Goal: Task Accomplishment & Management: Complete application form

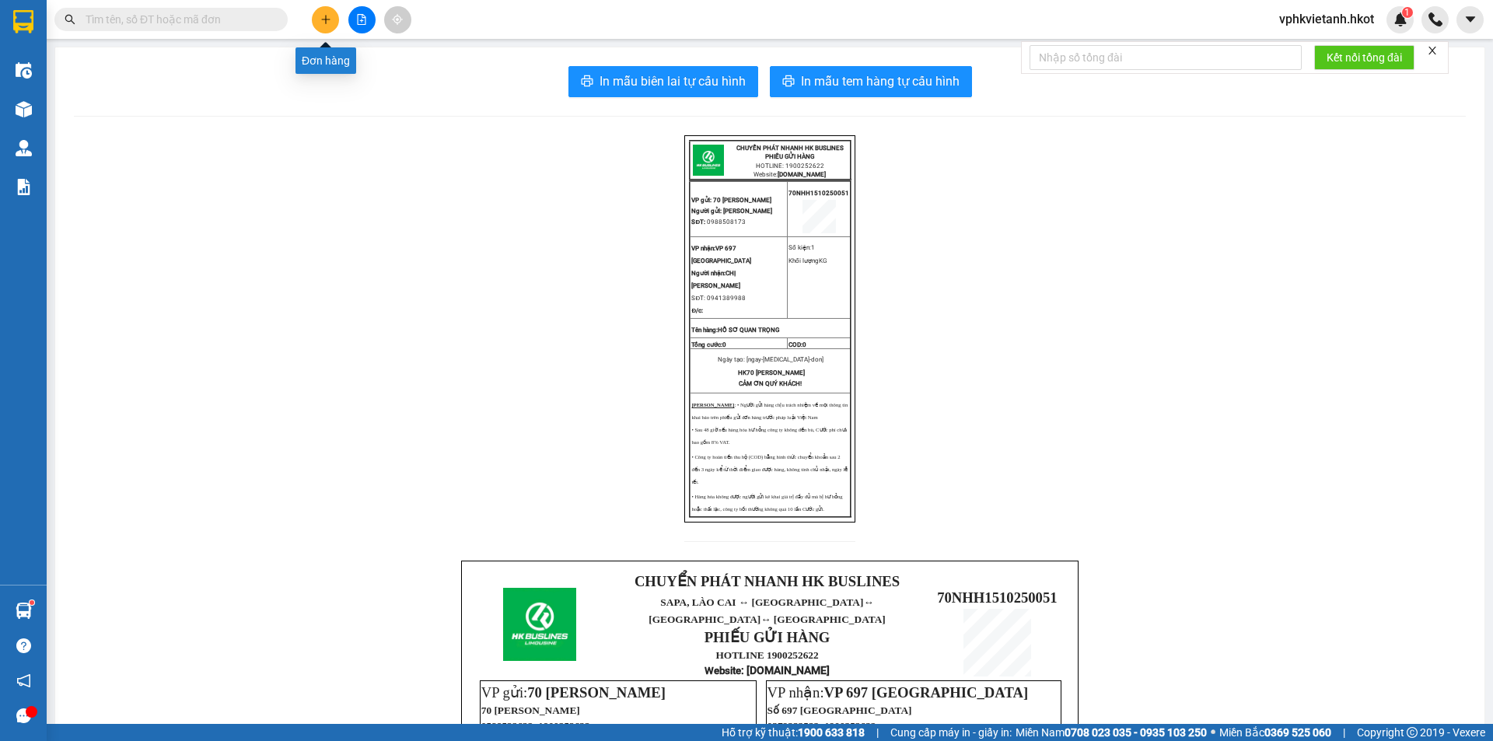
click at [315, 18] on button at bounding box center [325, 19] width 27 height 27
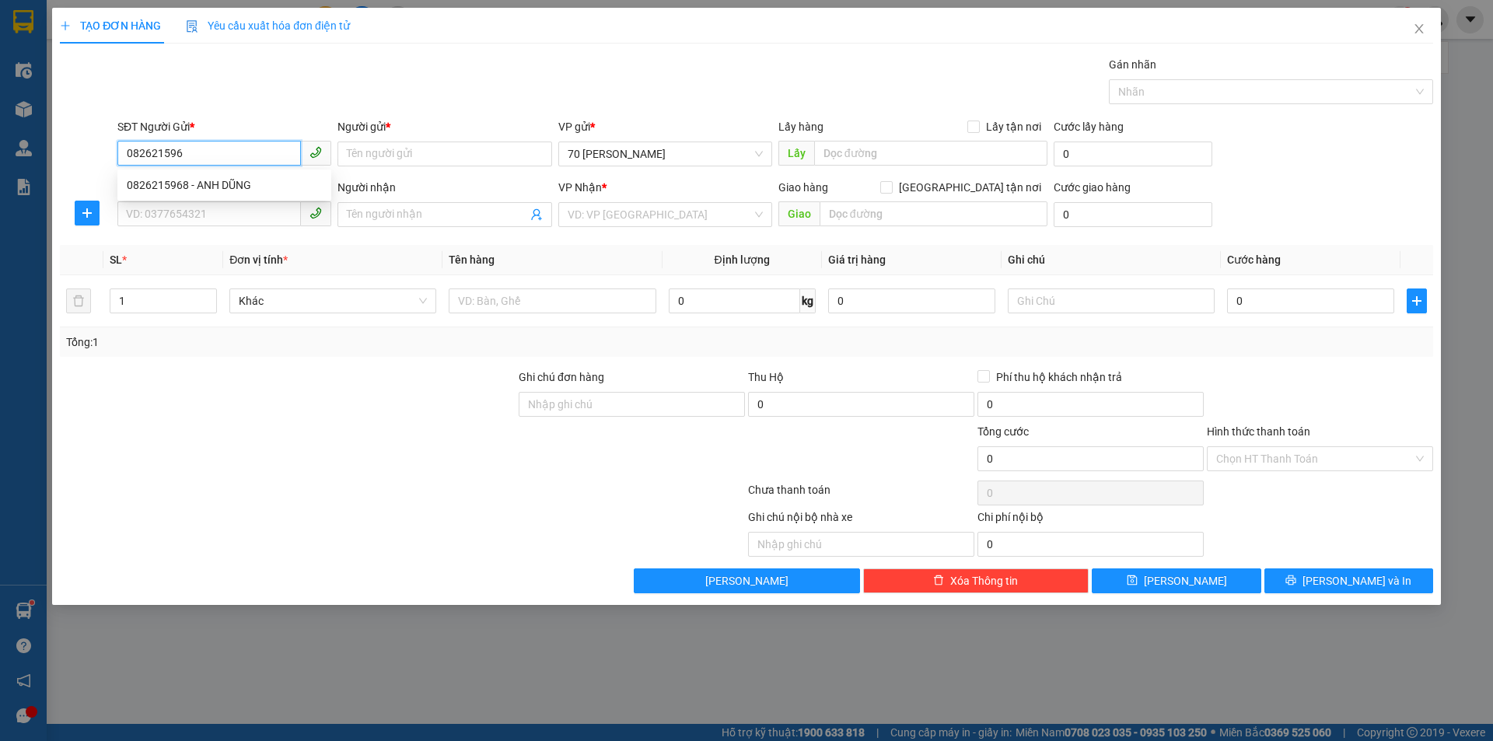
type input "0826215968"
click at [299, 187] on div "0826215968 - ANH DŨNG" at bounding box center [224, 184] width 195 height 17
type input "ANH DŨNG"
type input "0826215968"
click at [246, 220] on input "SĐT Người Nhận *" at bounding box center [208, 213] width 183 height 25
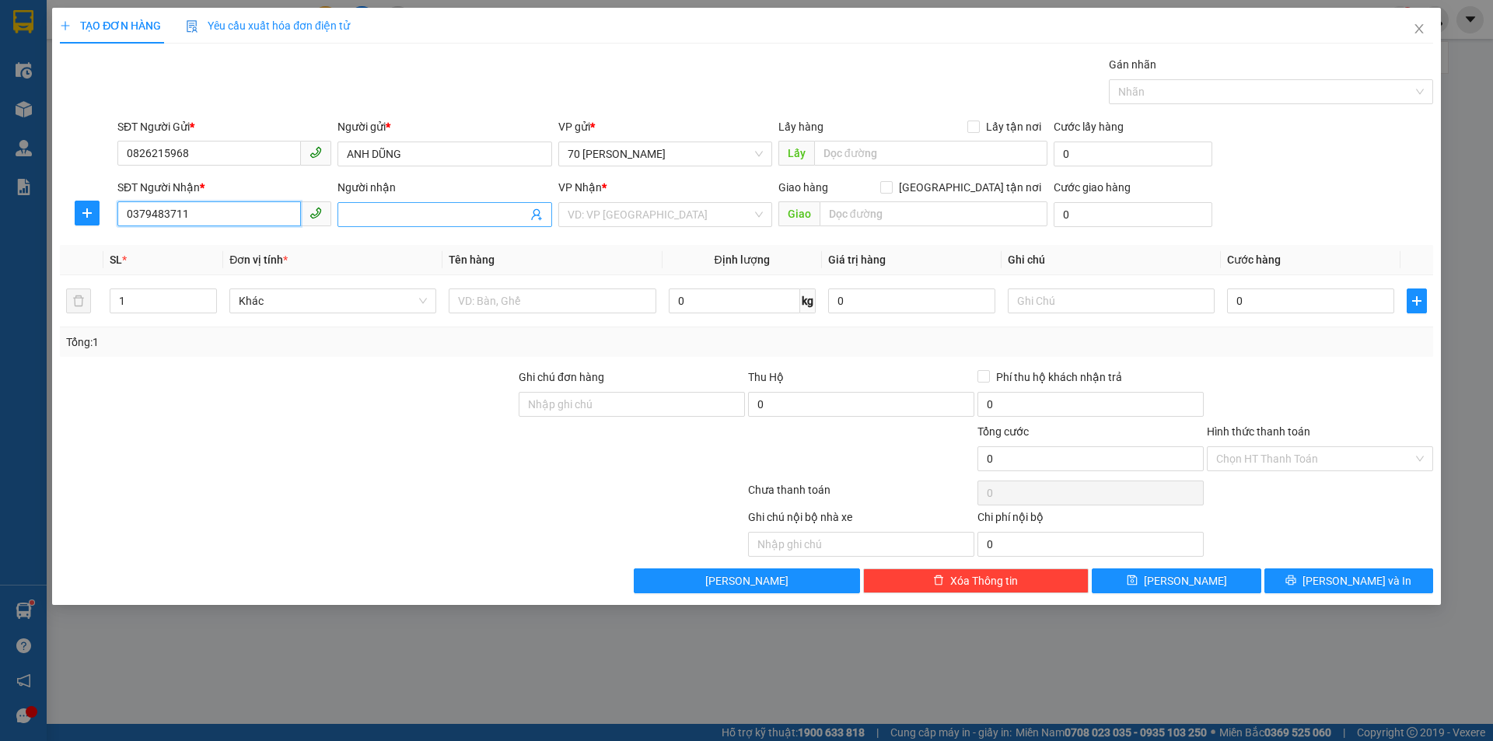
type input "0379483711"
click at [384, 219] on input "Người nhận" at bounding box center [437, 214] width 180 height 17
click at [427, 218] on input "c tha" at bounding box center [437, 214] width 180 height 17
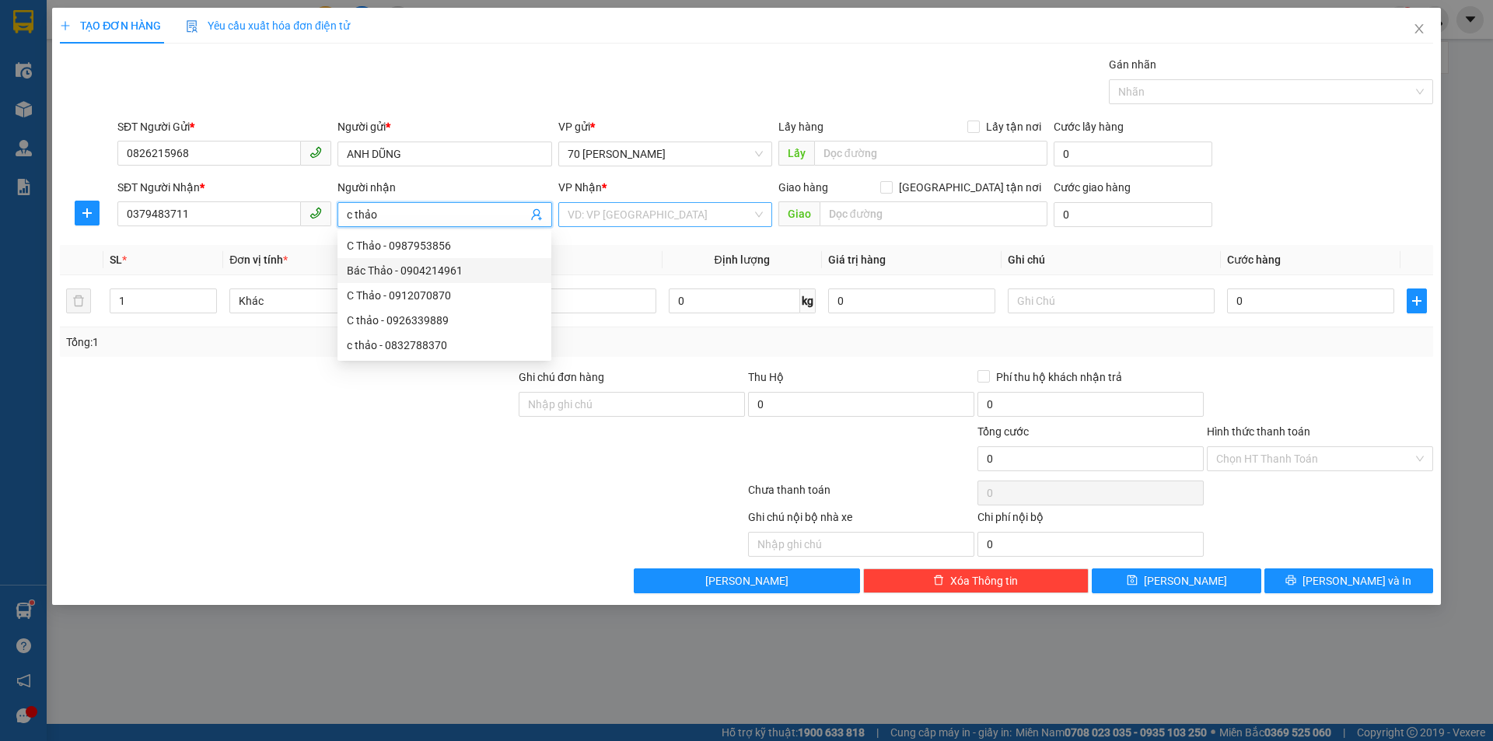
type input "c thảo"
click at [645, 208] on input "search" at bounding box center [659, 214] width 184 height 23
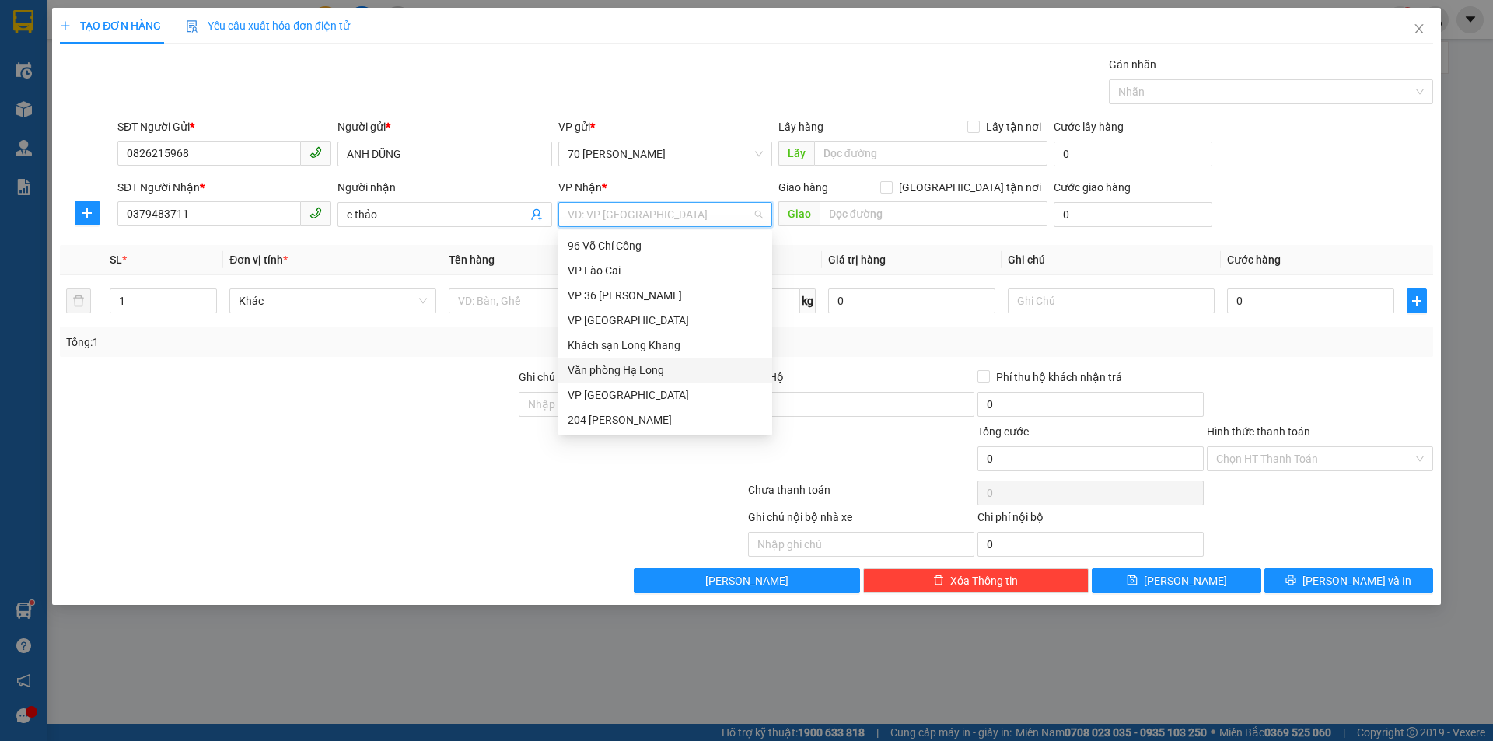
scroll to position [143, 0]
click at [601, 329] on div "VP Huế" at bounding box center [664, 326] width 195 height 17
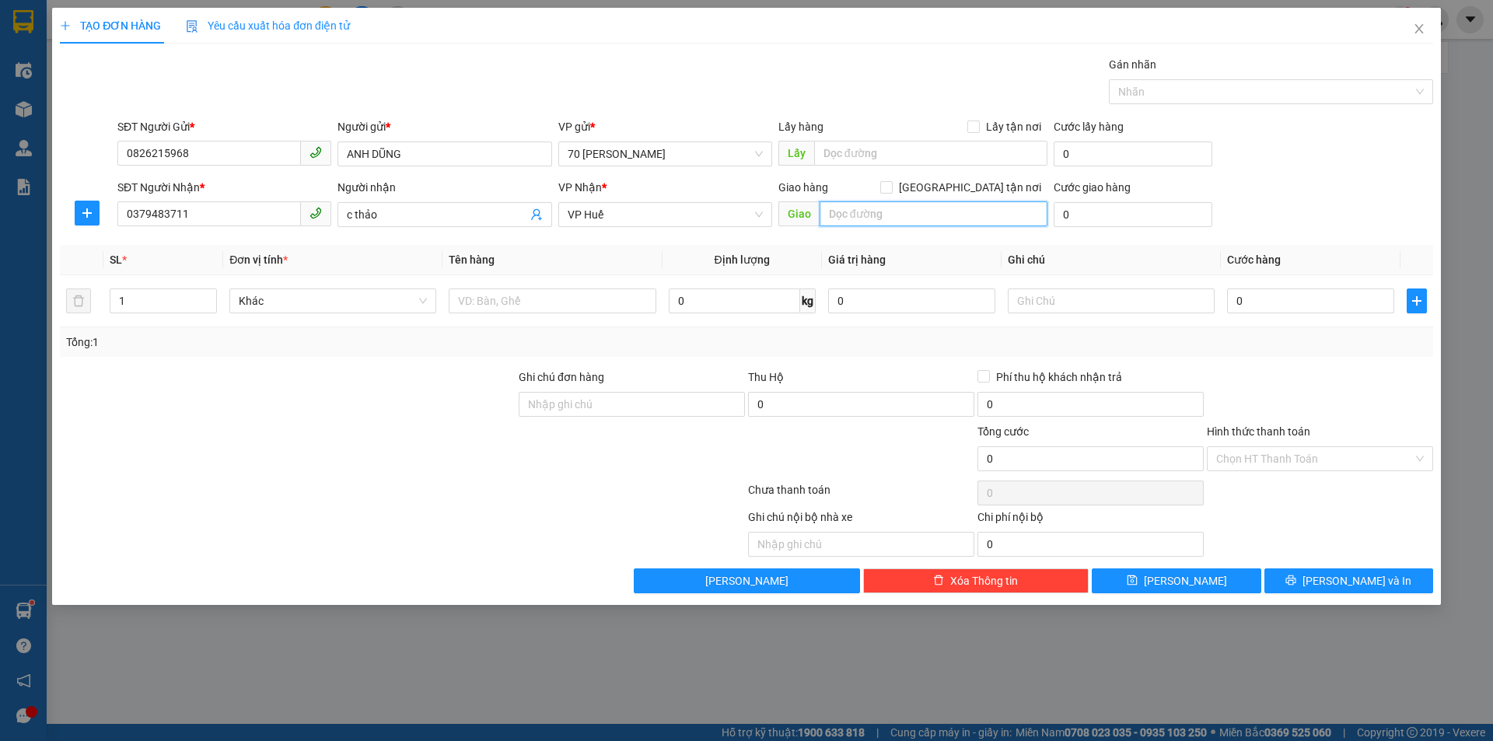
click at [878, 221] on input "text" at bounding box center [933, 213] width 228 height 25
click at [891, 183] on input "[GEOGRAPHIC_DATA] tận nơi" at bounding box center [885, 186] width 11 height 11
checkbox input "true"
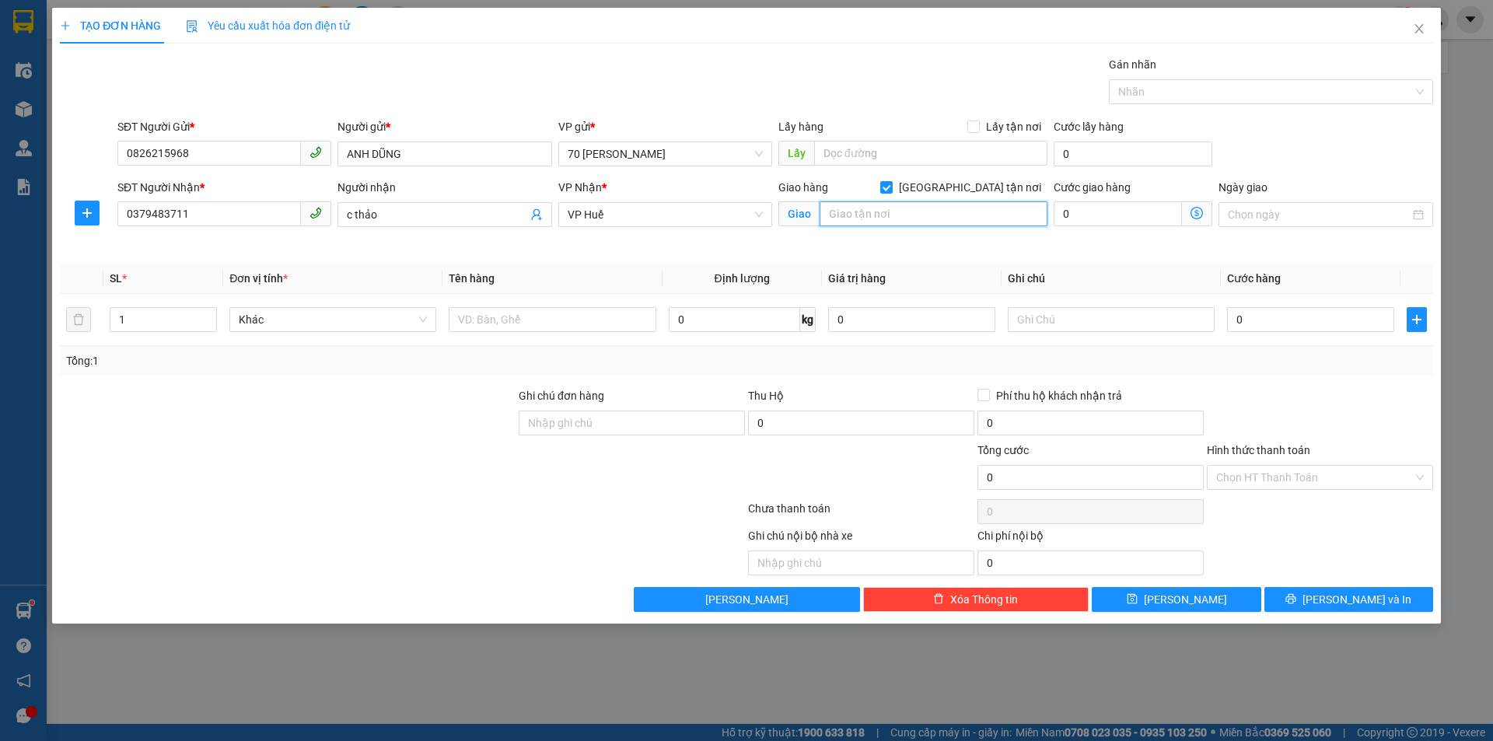
click at [946, 211] on input "text" at bounding box center [933, 213] width 228 height 25
click at [951, 211] on input "lô" at bounding box center [933, 213] width 228 height 25
click at [927, 215] on input "lô 10" at bounding box center [933, 213] width 228 height 25
click at [1021, 216] on input "lô a10 đồng khởi - phường thùy xuân" at bounding box center [933, 213] width 228 height 25
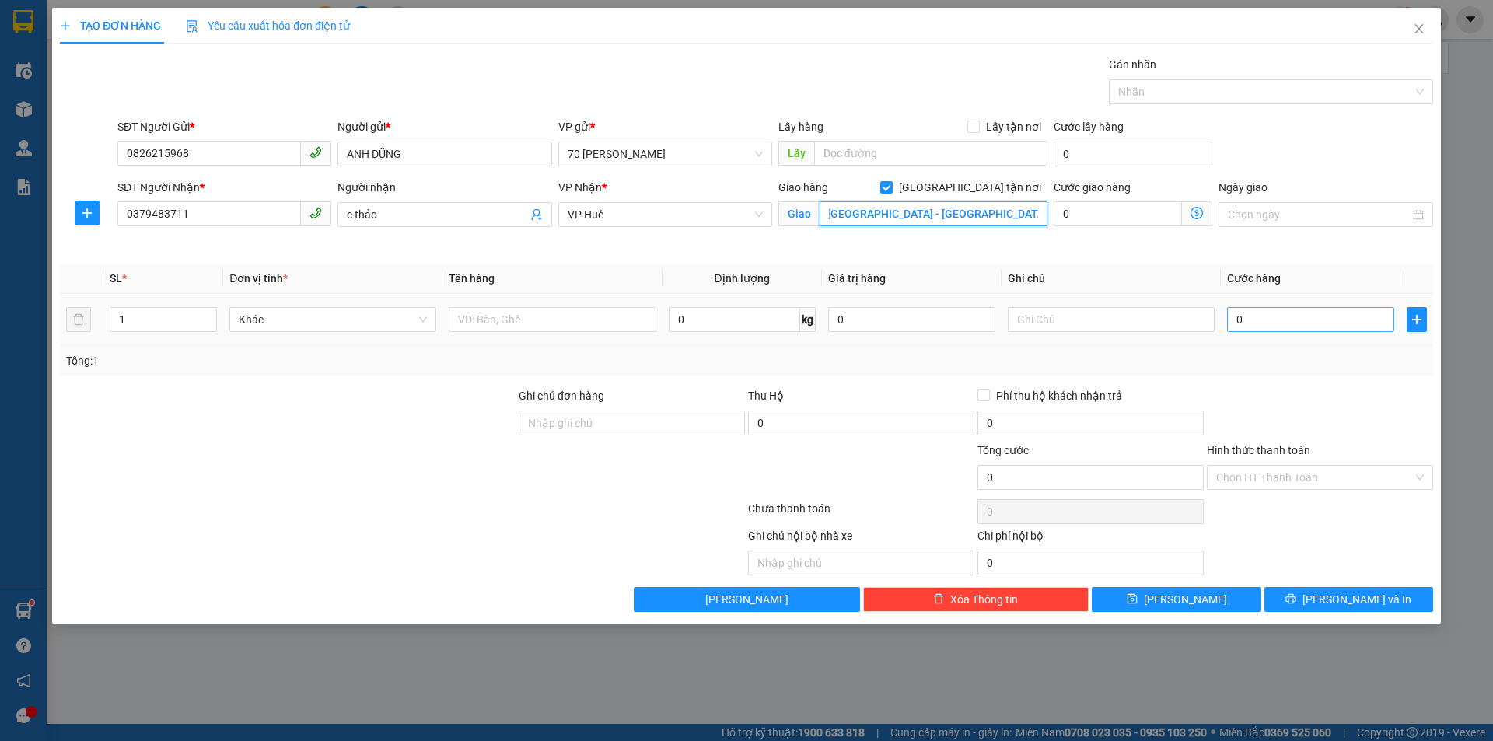
type input "lô a10 đồng khởi - [GEOGRAPHIC_DATA] - [GEOGRAPHIC_DATA] - [GEOGRAPHIC_DATA]"
click at [1277, 317] on input "0" at bounding box center [1310, 319] width 167 height 25
type input "1"
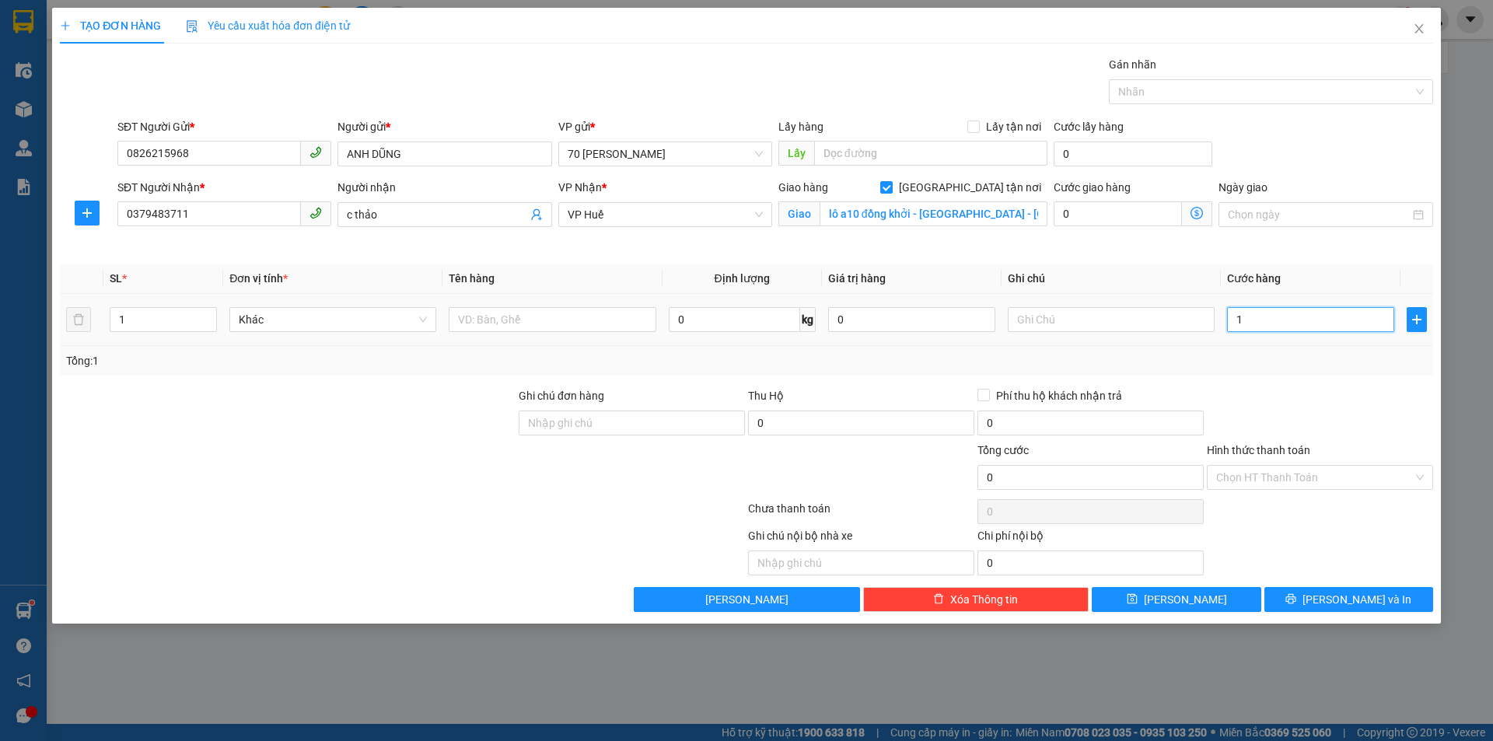
type input "1"
type input "10"
type input "100"
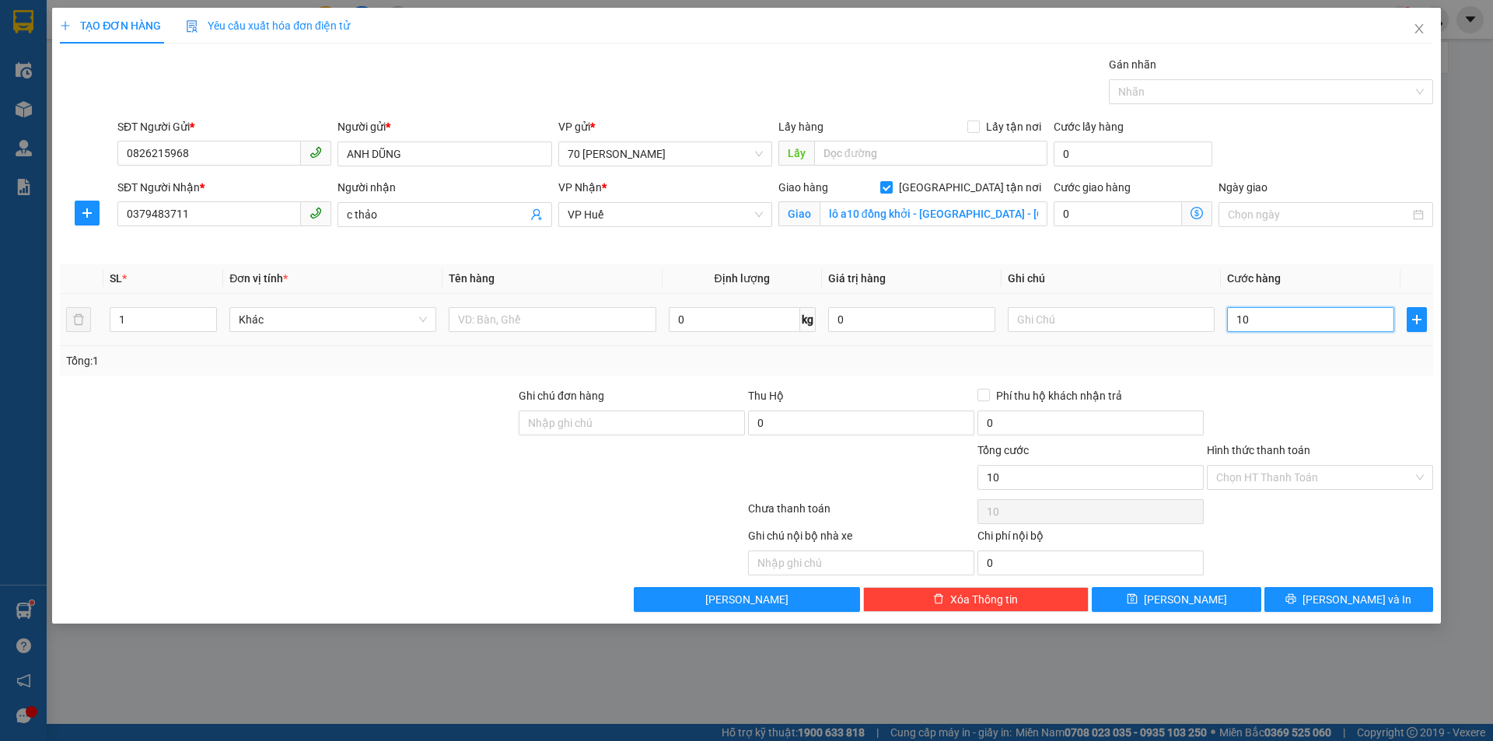
type input "100"
type input "1.000"
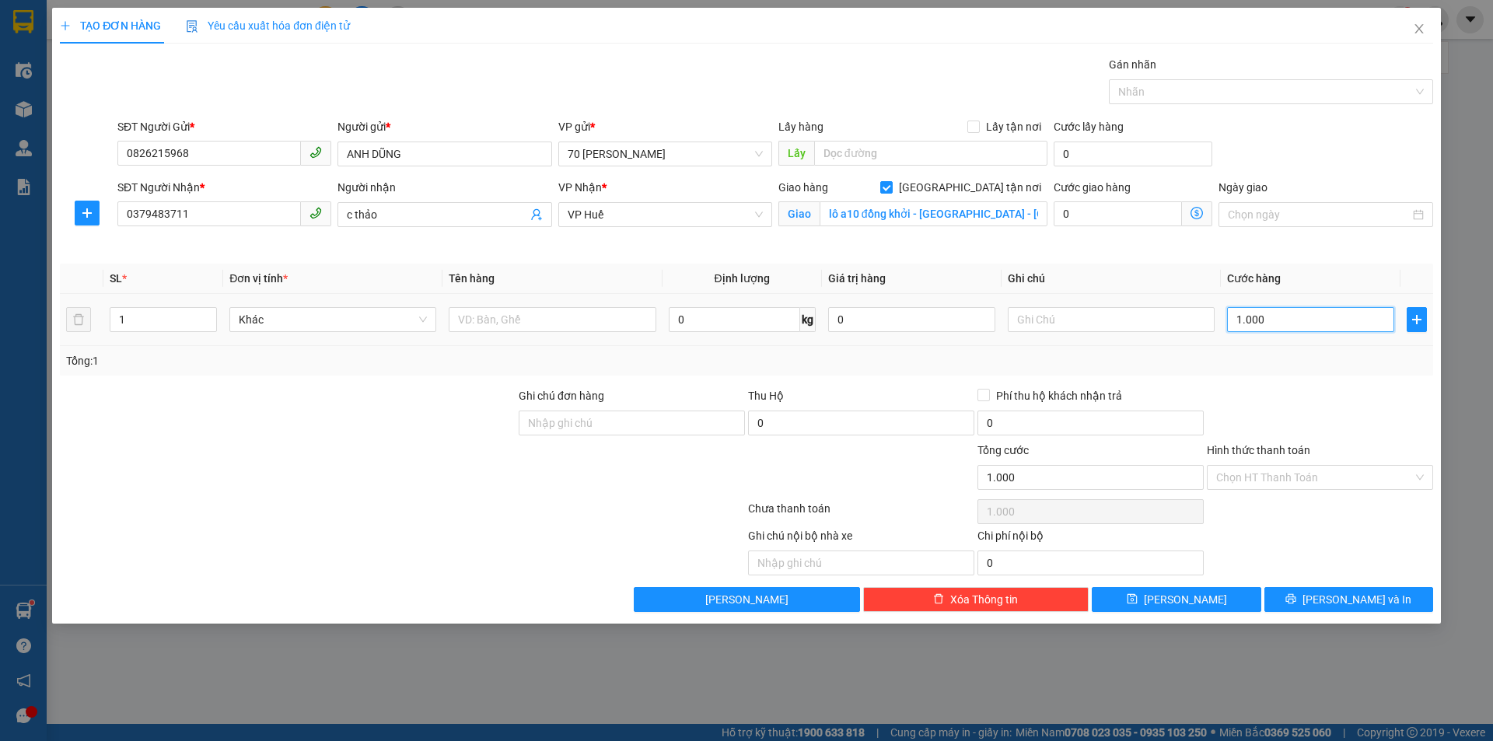
type input "10.000"
type input "100.000"
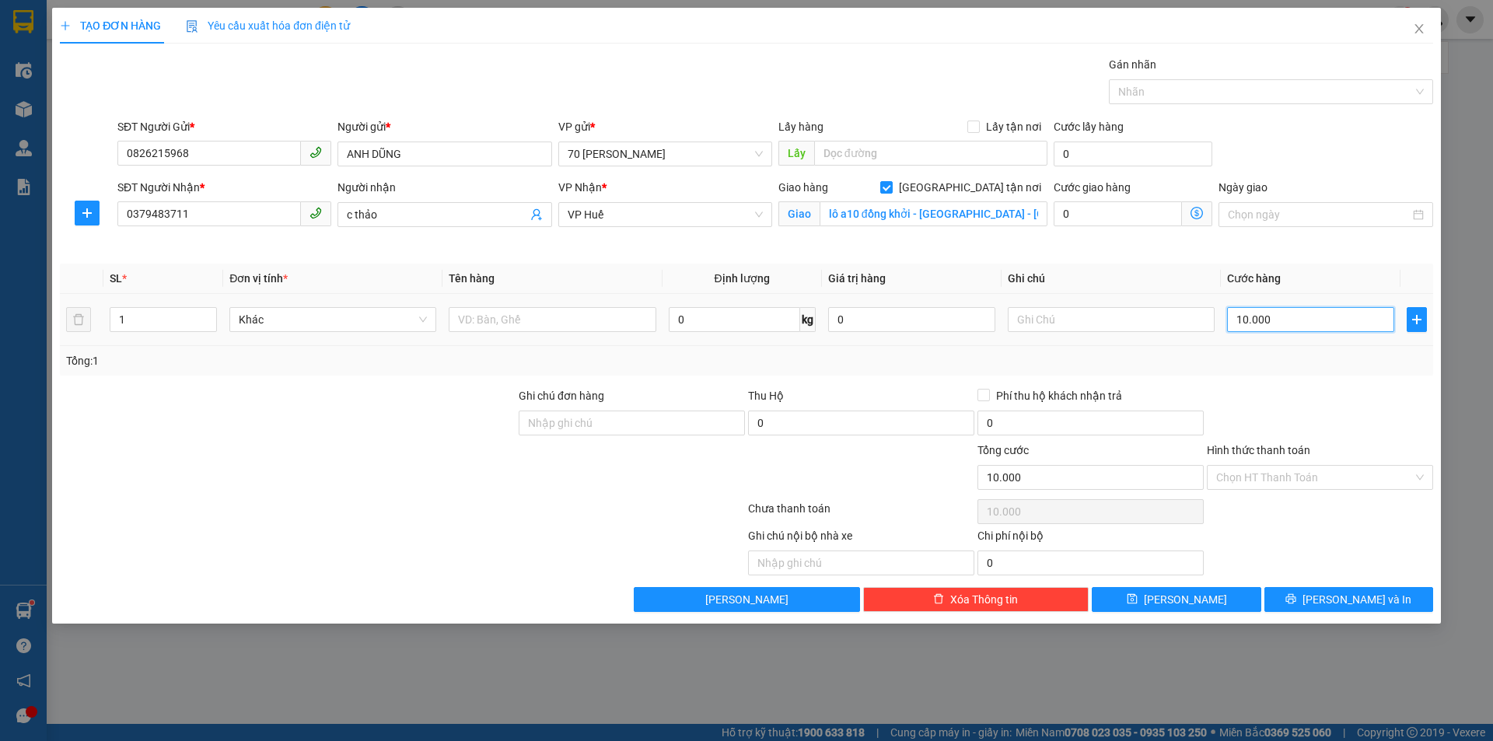
type input "100.000"
click at [1064, 315] on input "text" at bounding box center [1110, 319] width 207 height 25
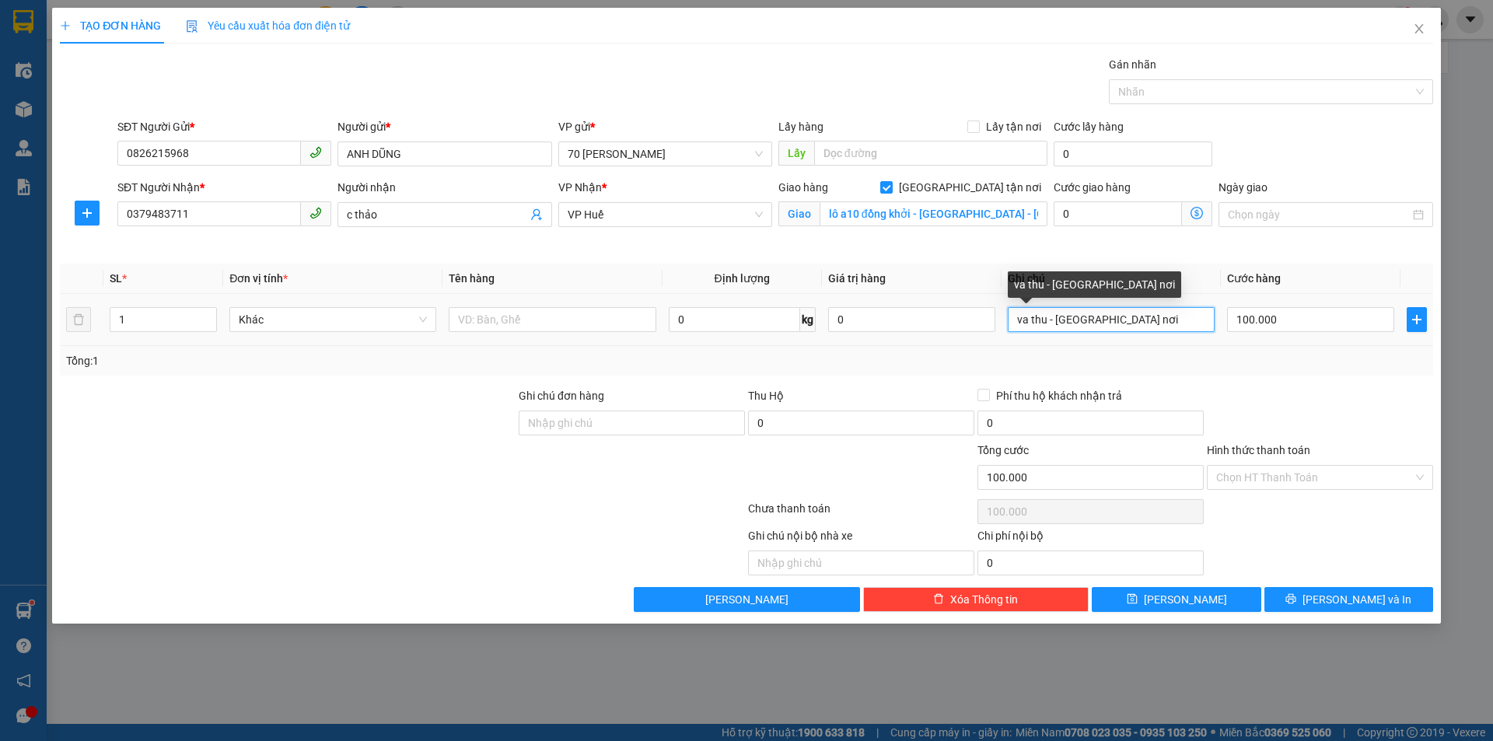
click at [1042, 319] on input "va thu - [GEOGRAPHIC_DATA] nơi" at bounding box center [1110, 319] width 207 height 25
click at [1046, 321] on input "va thu - [GEOGRAPHIC_DATA] nơi" at bounding box center [1110, 319] width 207 height 25
type input "va thu cả ship - ship tân nơi"
click at [959, 337] on td "0" at bounding box center [912, 320] width 180 height 52
click at [323, 323] on span "Khác" at bounding box center [333, 319] width 188 height 23
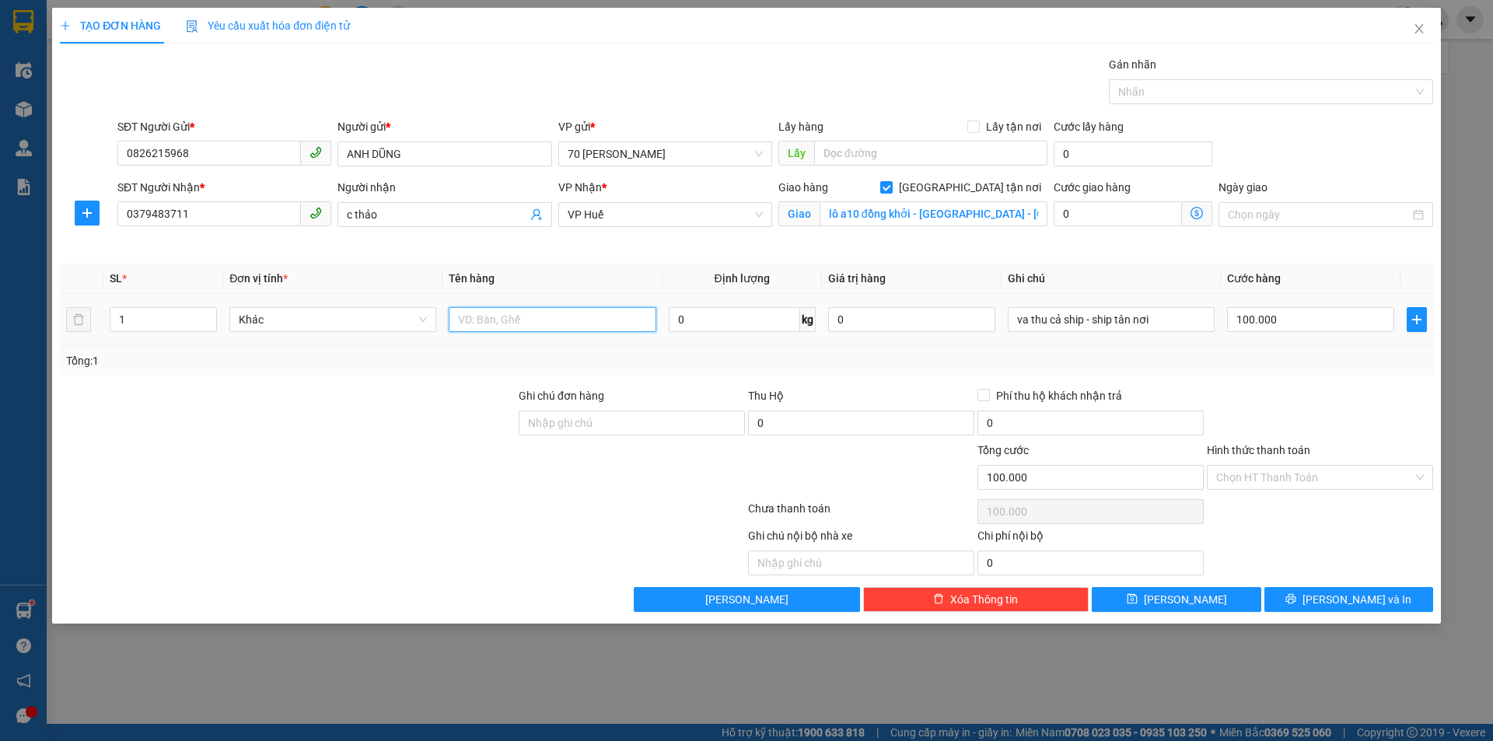
click at [571, 322] on input "text" at bounding box center [552, 319] width 207 height 25
type input "hàng hóa"
click at [784, 316] on input "0" at bounding box center [734, 319] width 131 height 25
type input "3"
click at [913, 362] on div "Tổng: 1" at bounding box center [746, 360] width 1360 height 17
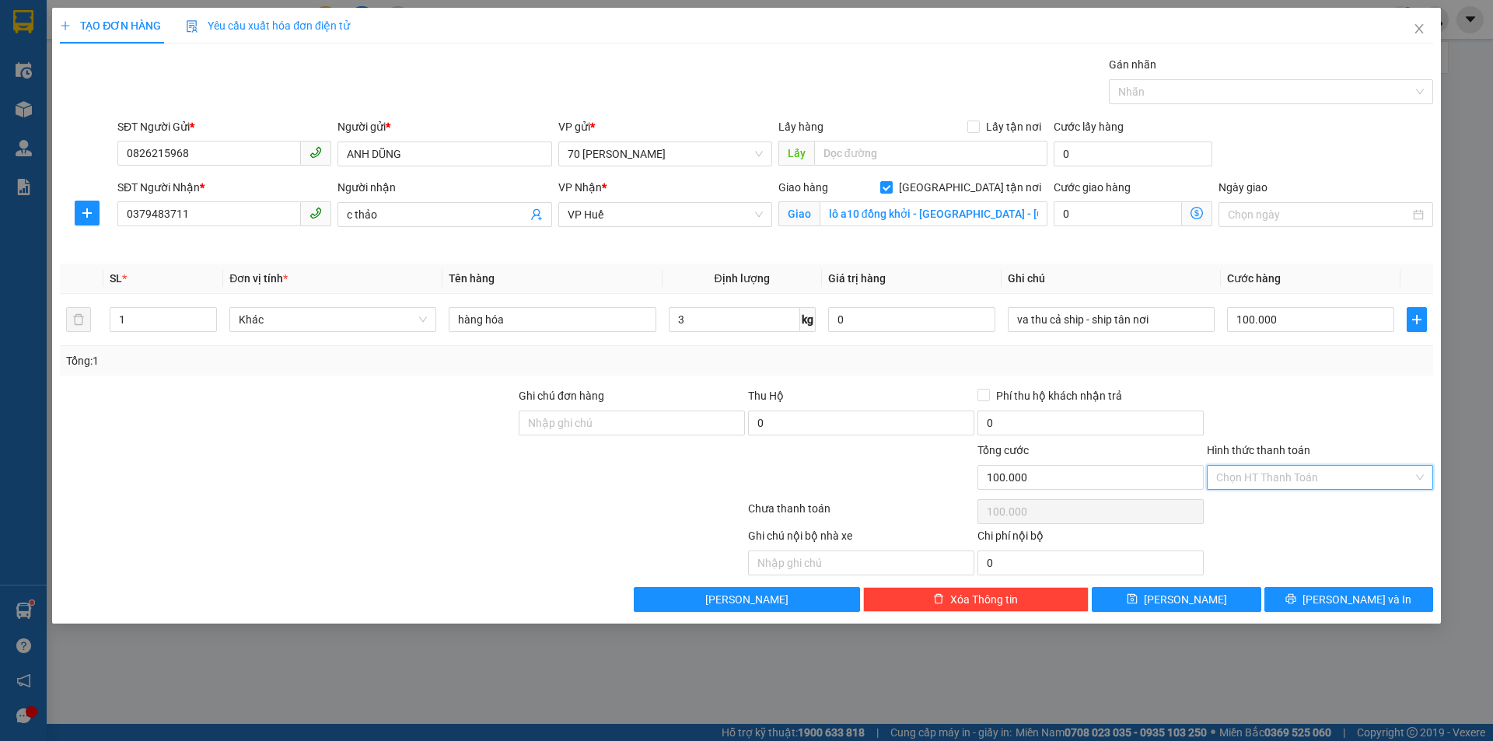
click at [1339, 483] on input "Hình thức thanh toán" at bounding box center [1314, 477] width 197 height 23
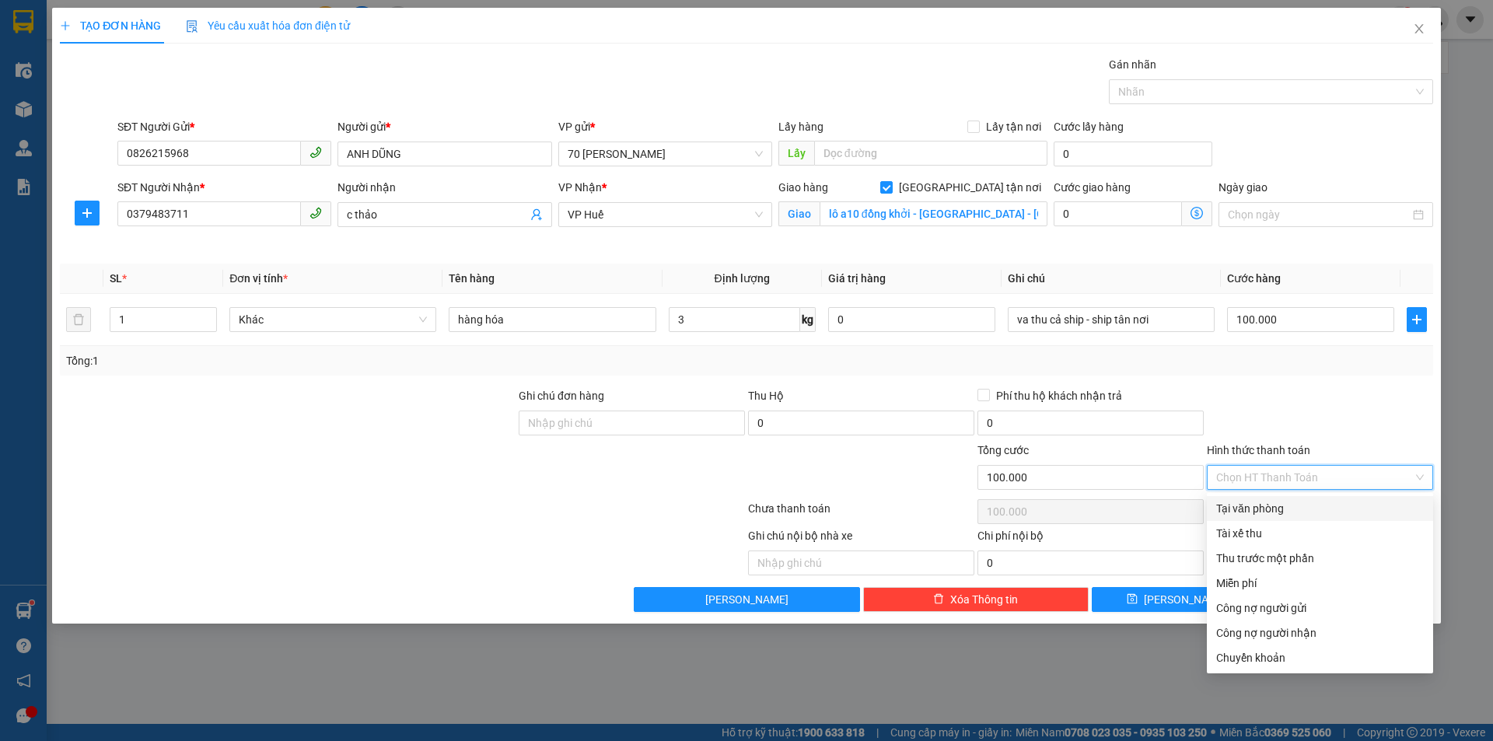
click at [1273, 510] on div "Tại văn phòng" at bounding box center [1320, 508] width 208 height 17
type input "0"
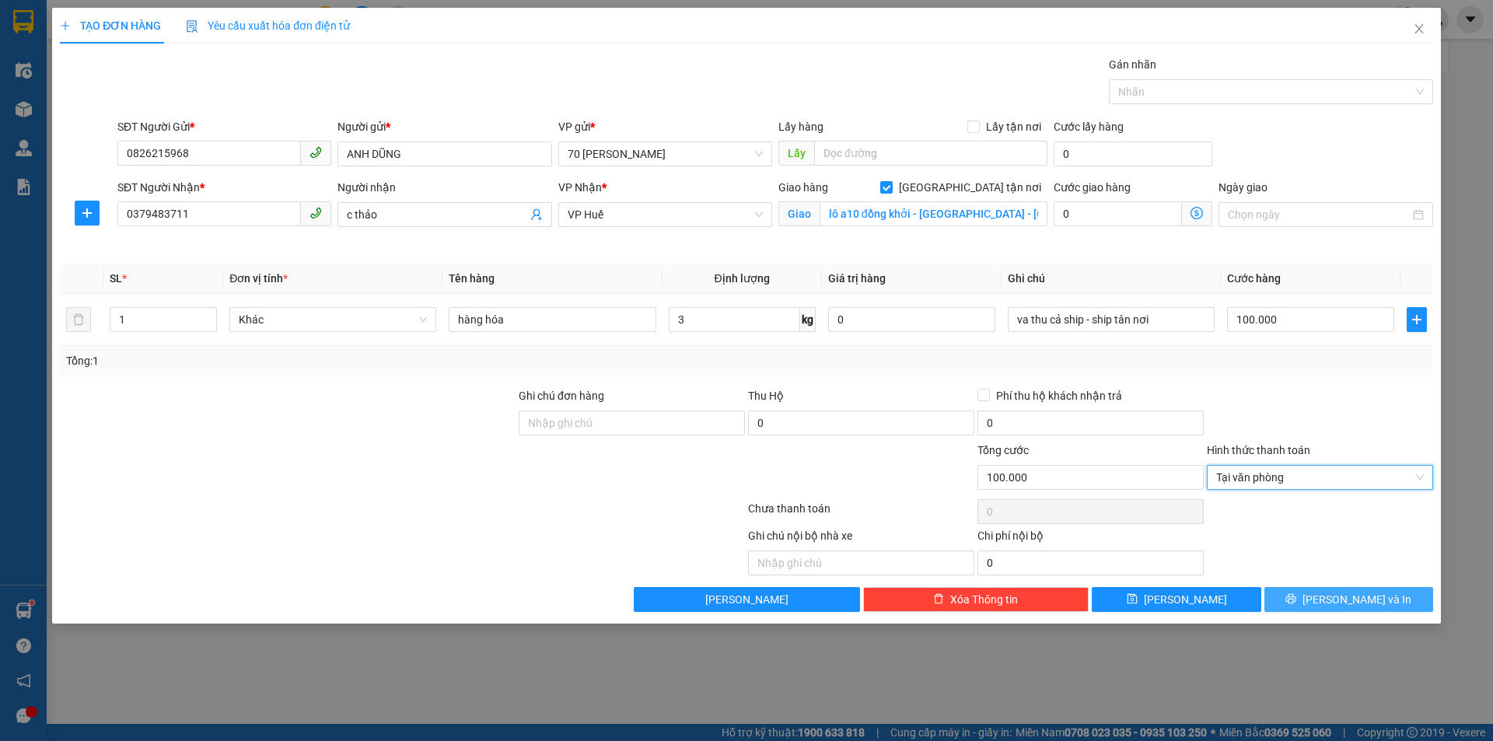
click at [1332, 599] on button "[PERSON_NAME] và In" at bounding box center [1348, 599] width 169 height 25
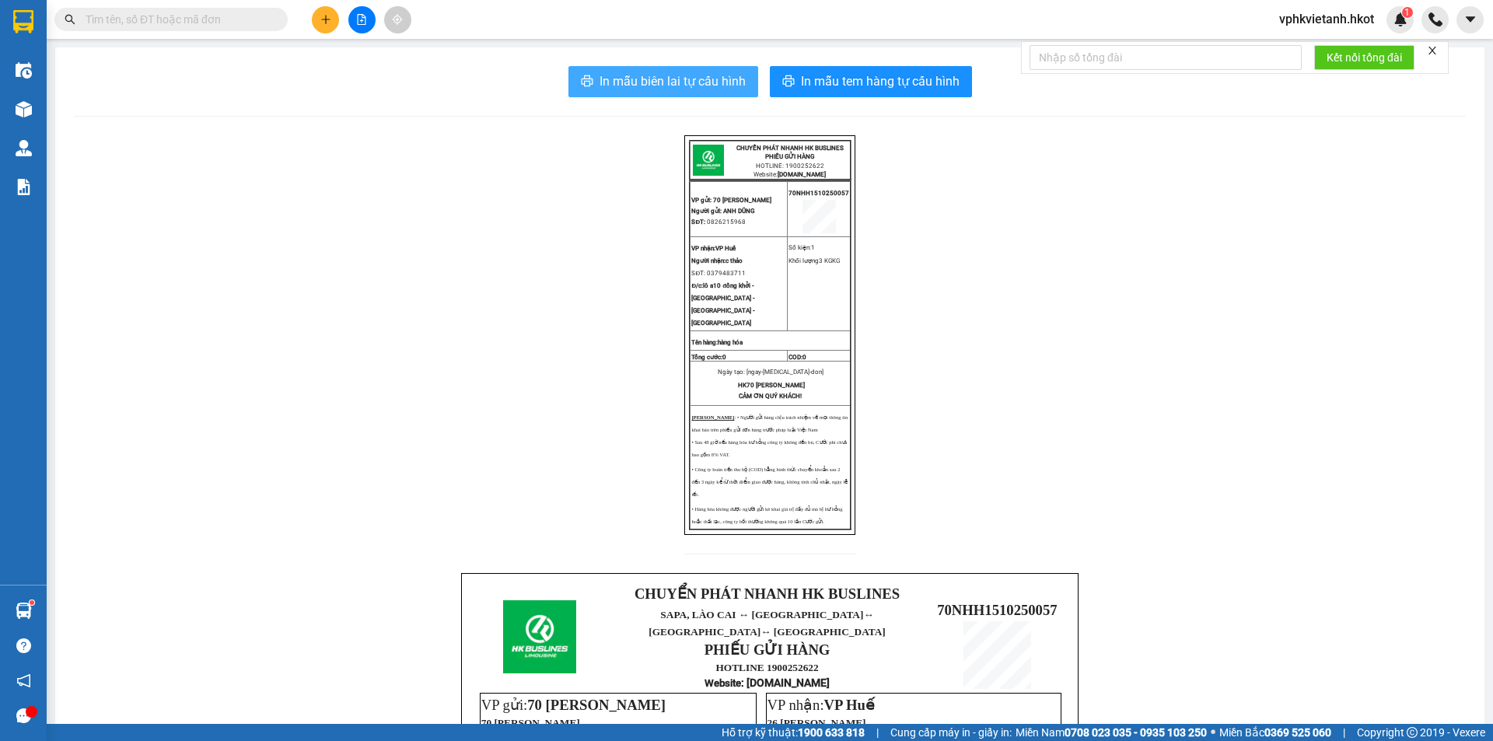
click at [632, 75] on span "In mẫu biên lai tự cấu hình" at bounding box center [672, 81] width 146 height 19
